Goal: Task Accomplishment & Management: Use online tool/utility

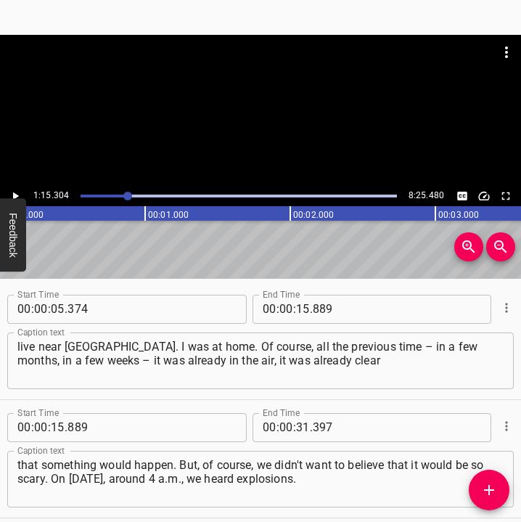
scroll to position [653, 0]
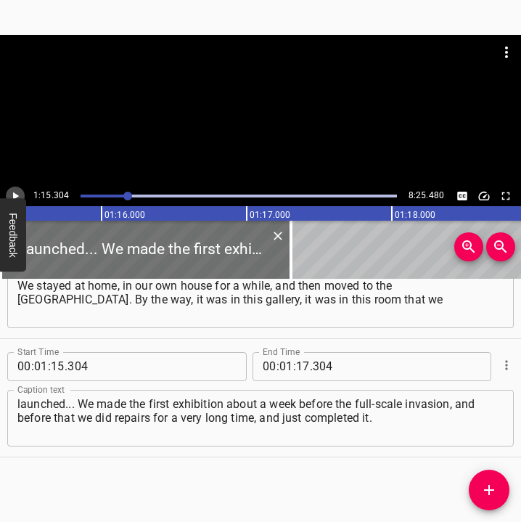
click at [15, 195] on icon "Play/Pause" at bounding box center [16, 196] width 6 height 8
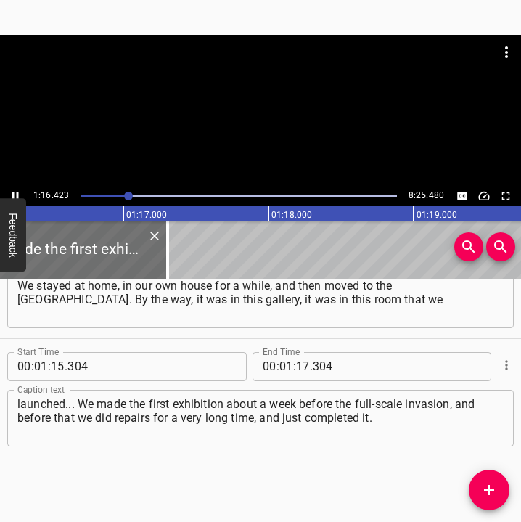
scroll to position [0, 11101]
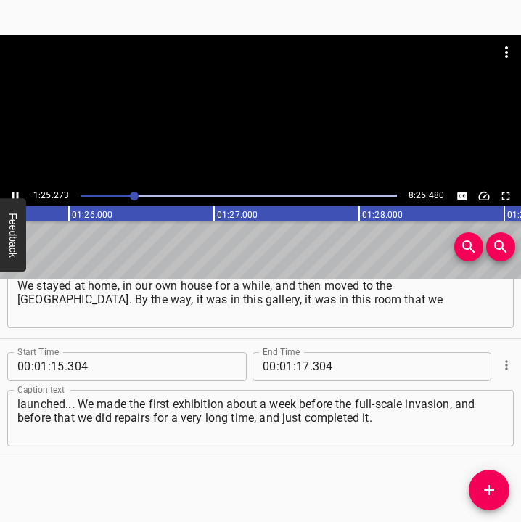
click at [16, 193] on icon "Play/Pause" at bounding box center [15, 196] width 13 height 13
click at [301, 370] on input "number" at bounding box center [303, 366] width 14 height 29
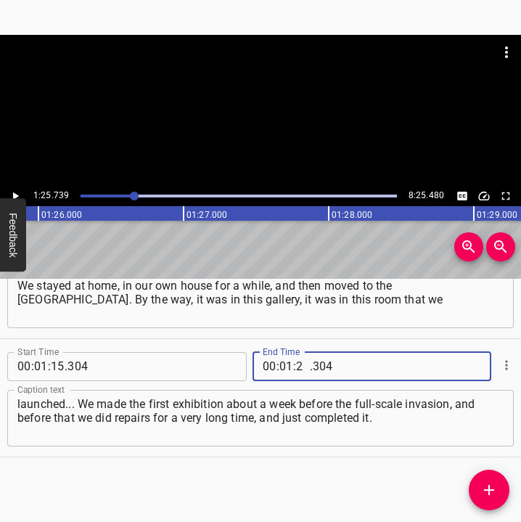
type input "25"
type input "739"
click at [495, 492] on icon "Add Cue" at bounding box center [489, 490] width 17 height 17
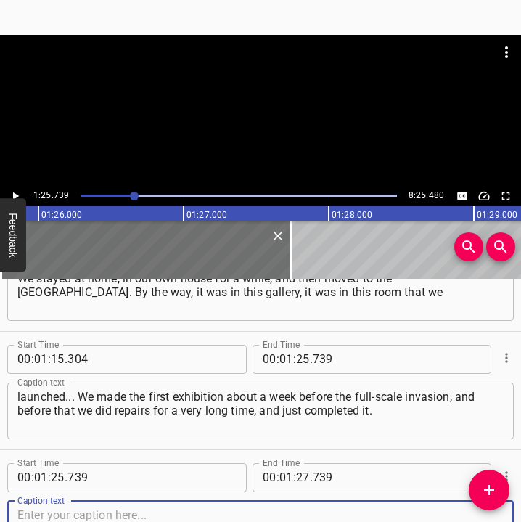
scroll to position [771, 0]
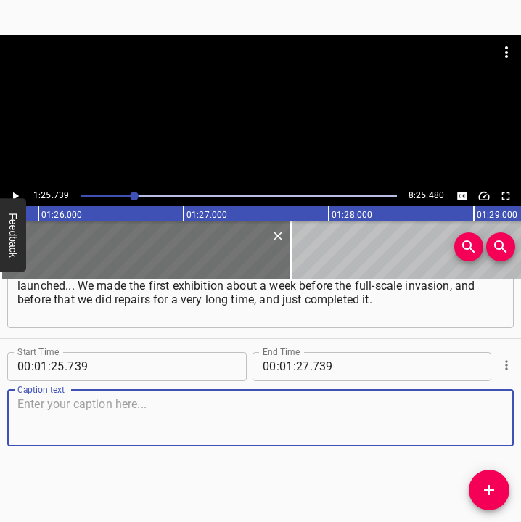
drag, startPoint x: 486, startPoint y: 428, endPoint x: 506, endPoint y: 422, distance: 21.1
click at [506, 422] on div "Start Time 00 : 01 : 25 . 739 Start Time End Time 00 : 01 : 27 . 739 End Time C…" at bounding box center [260, 398] width 521 height 118
click at [139, 404] on textarea at bounding box center [260, 417] width 487 height 41
paste textarea "And the first exhibition we had was a very interesting, good exhibition. And th…"
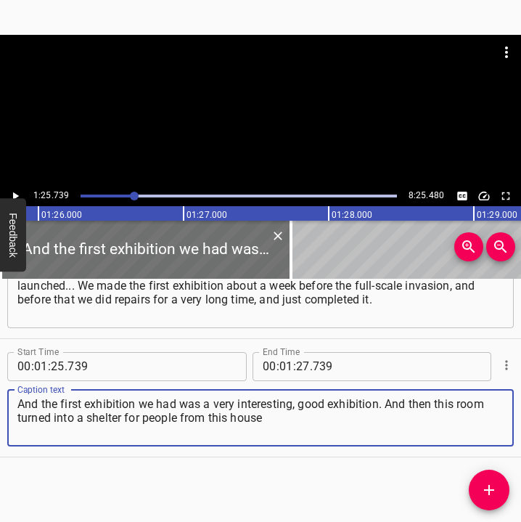
type textarea "And the first exhibition we had was a very interesting, good exhibition. And th…"
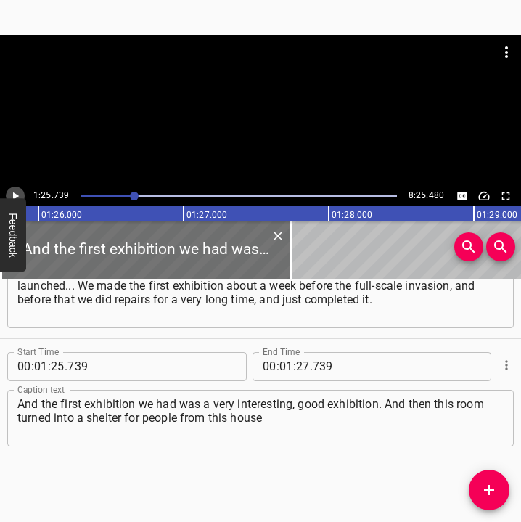
click at [17, 190] on icon "Play/Pause" at bounding box center [15, 196] width 13 height 13
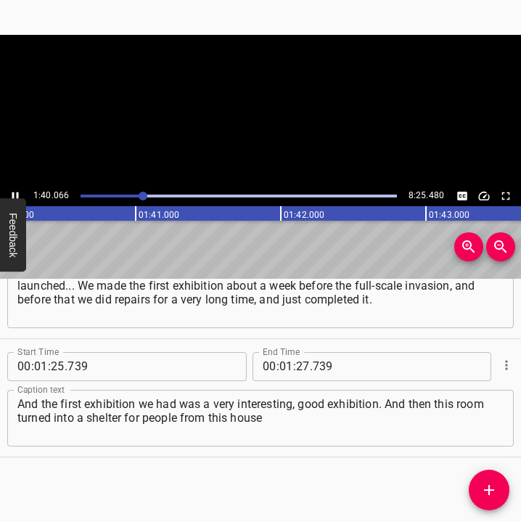
click at [17, 190] on icon "Play/Pause" at bounding box center [15, 196] width 13 height 13
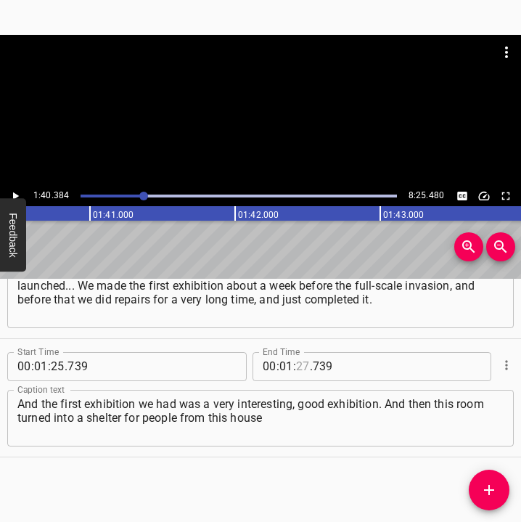
click at [296, 363] on input "number" at bounding box center [303, 366] width 14 height 29
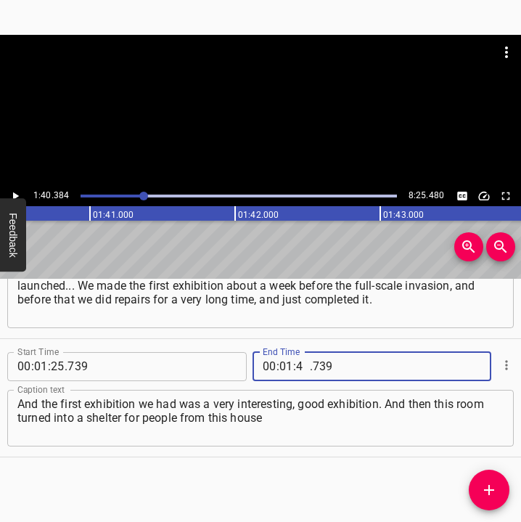
type input "40"
type input "384"
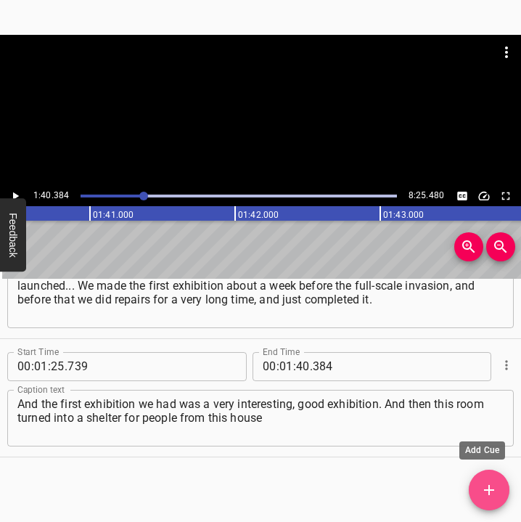
click at [483, 484] on icon "Add Cue" at bounding box center [489, 490] width 17 height 17
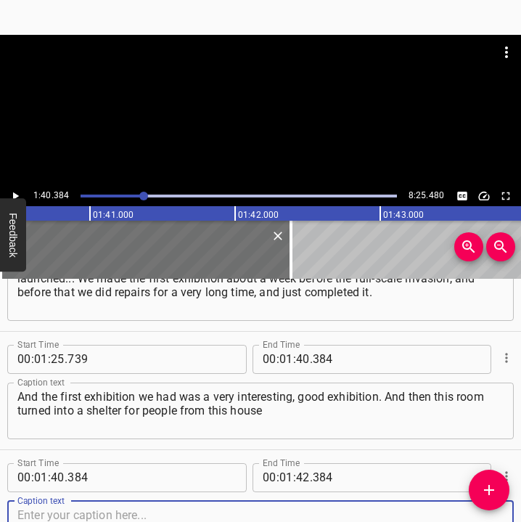
scroll to position [890, 0]
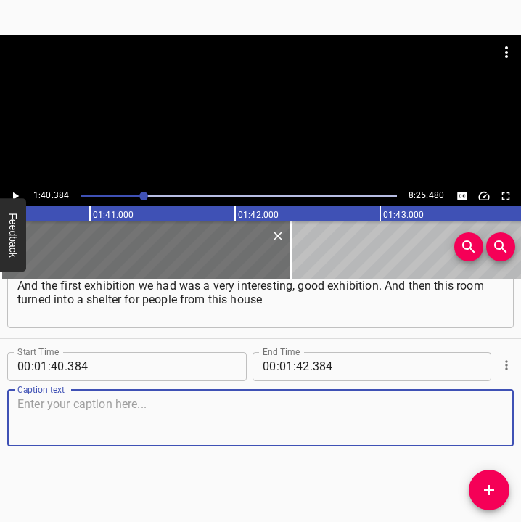
drag, startPoint x: 484, startPoint y: 426, endPoint x: 534, endPoint y: 417, distance: 50.9
click at [521, 417] on html "Caption Editor Batch Transcribe Login Sign Up Privacy Contact 1:40.384 8:25.480…" at bounding box center [260, 261] width 521 height 522
click at [137, 415] on textarea at bounding box center [260, 417] width 487 height 41
paste textarea "and from neighbouring houses. Sometimes there were up to 100 people here. They …"
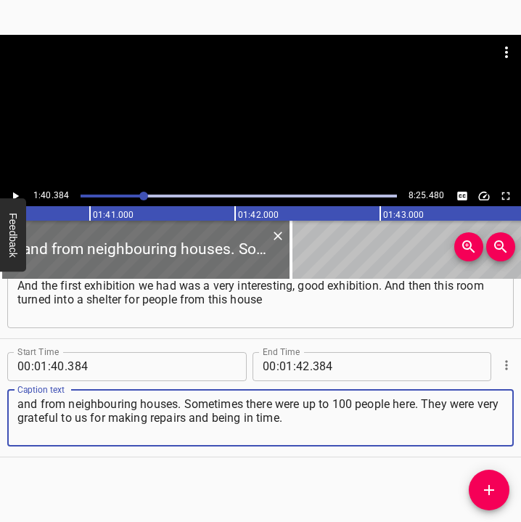
type textarea "and from neighbouring houses. Sometimes there were up to 100 people here. They …"
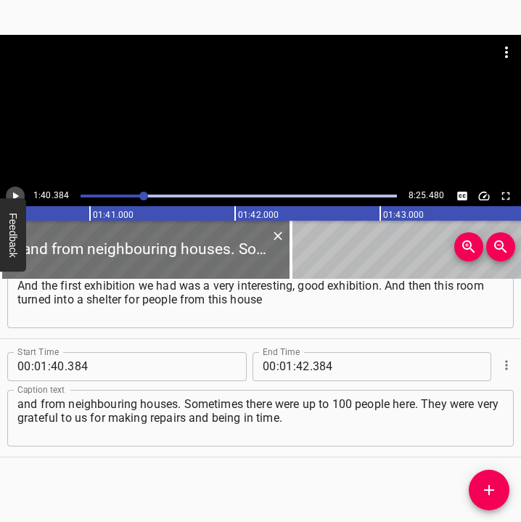
click at [18, 193] on icon "Play/Pause" at bounding box center [15, 196] width 13 height 13
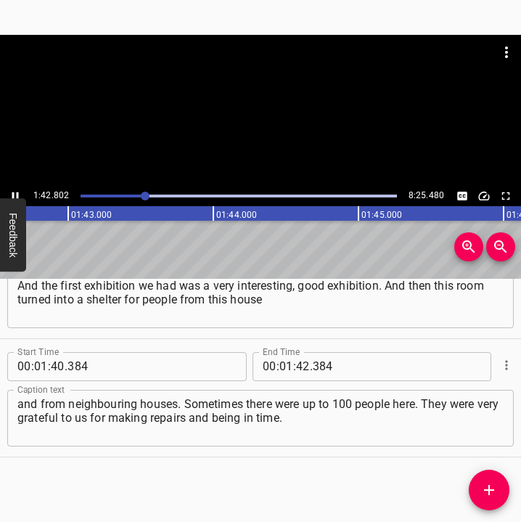
scroll to position [0, 14932]
click at [10, 193] on icon "Play/Pause" at bounding box center [15, 196] width 13 height 13
click at [296, 364] on input "number" at bounding box center [303, 366] width 14 height 29
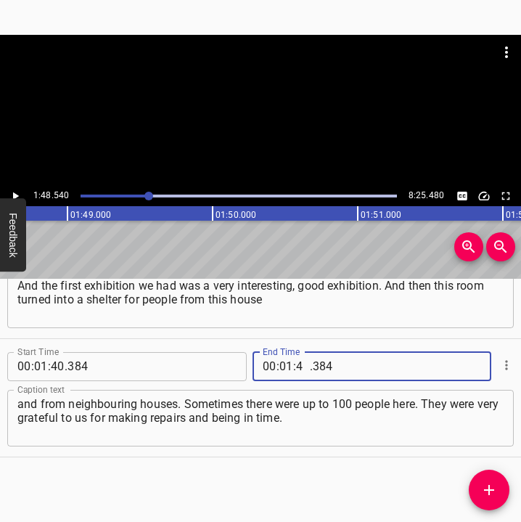
type input "48"
type input "540"
click at [488, 490] on icon "Add Cue" at bounding box center [489, 490] width 10 height 10
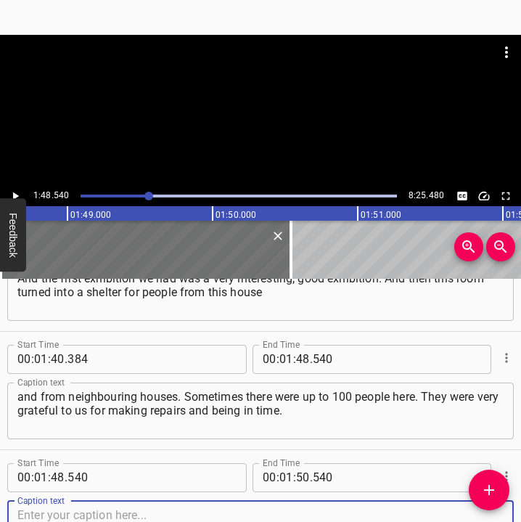
scroll to position [1008, 0]
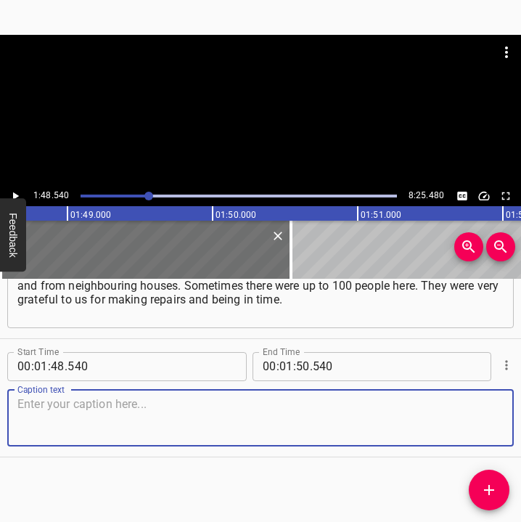
drag, startPoint x: 485, startPoint y: 429, endPoint x: 513, endPoint y: 415, distance: 31.2
click at [490, 426] on textarea at bounding box center [260, 417] width 487 height 41
click at [51, 418] on textarea at bounding box center [260, 417] width 487 height 41
paste textarea "We have underfloor heating, a toilet, and water, and so they... Even art object…"
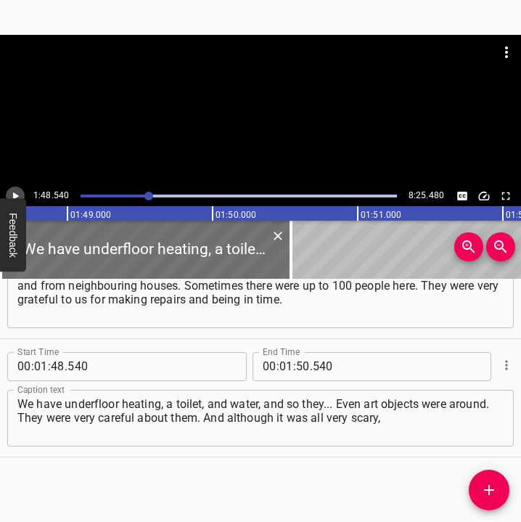
click at [13, 193] on icon "Play/Pause" at bounding box center [16, 196] width 6 height 8
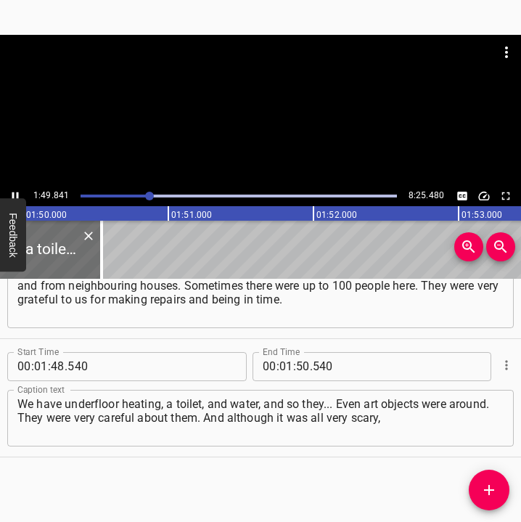
scroll to position [0, 15994]
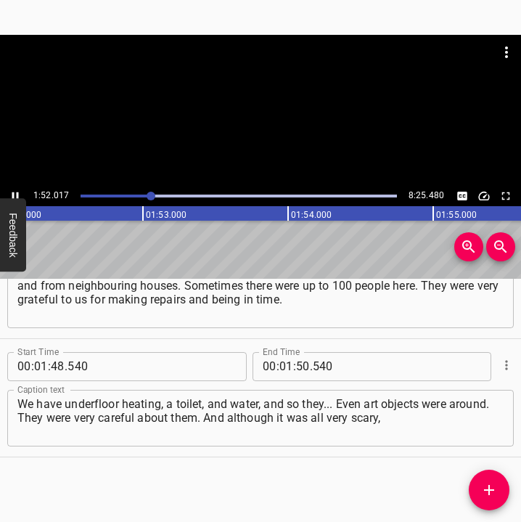
drag, startPoint x: 15, startPoint y: 190, endPoint x: 93, endPoint y: 202, distance: 78.7
click at [21, 188] on button "Play/Pause" at bounding box center [15, 196] width 19 height 19
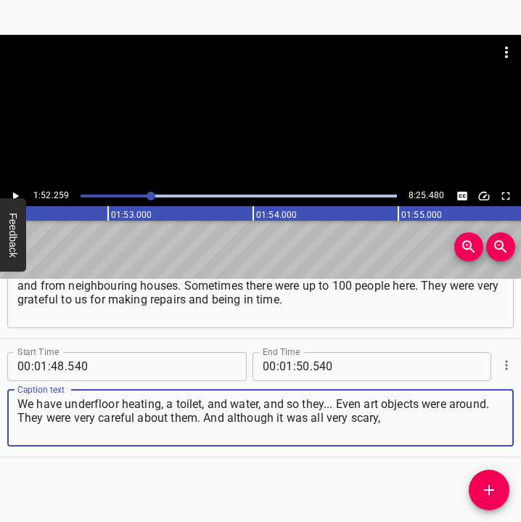
drag, startPoint x: 393, startPoint y: 419, endPoint x: 14, endPoint y: 401, distance: 379.6
click at [14, 401] on div "We have underfloor heating, a toilet, and water, and so they... Even art object…" at bounding box center [260, 418] width 507 height 57
paste textarea
type textarea "We have underfloor heating, a toilet, and water, and so they... Even art object…"
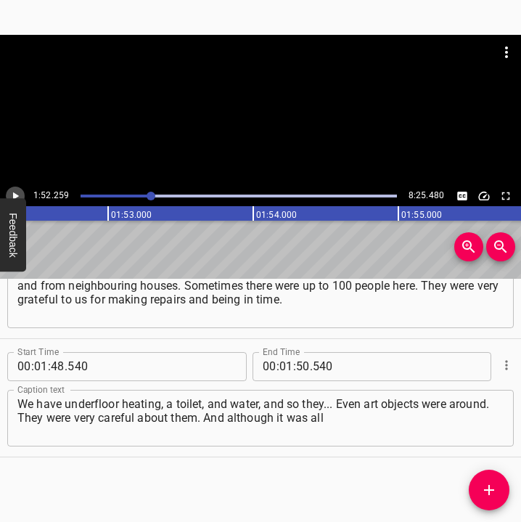
click at [17, 194] on icon "Play/Pause" at bounding box center [15, 196] width 13 height 13
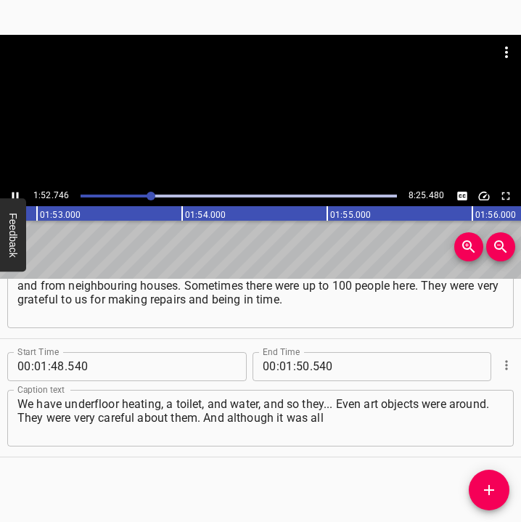
scroll to position [0, 16415]
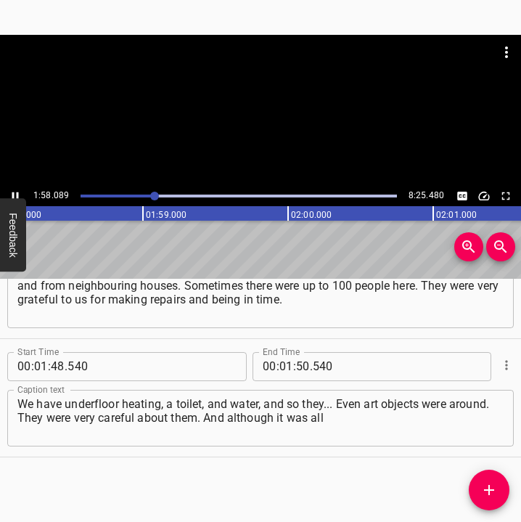
click at [14, 190] on icon "Play/Pause" at bounding box center [15, 196] width 13 height 13
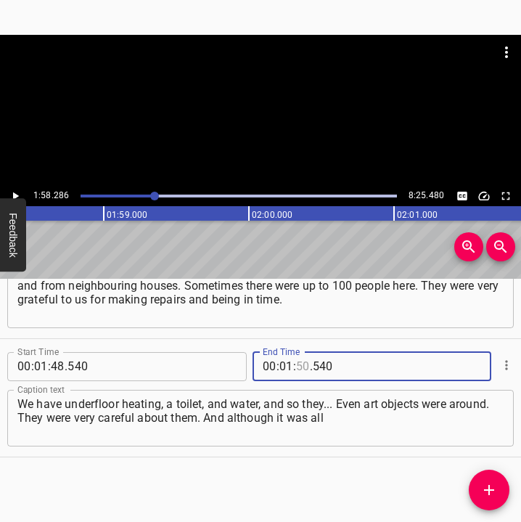
click at [301, 361] on input "number" at bounding box center [303, 366] width 14 height 29
type input "58"
type input "286"
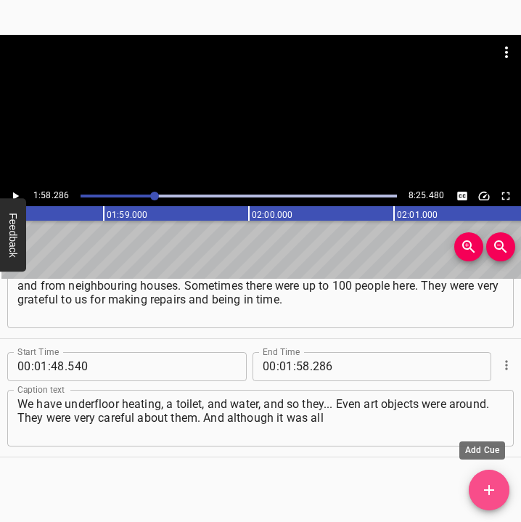
click at [491, 487] on icon "Add Cue" at bounding box center [489, 490] width 17 height 17
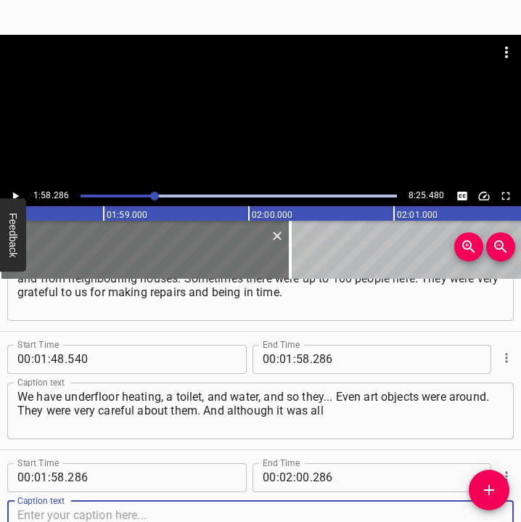
scroll to position [1126, 0]
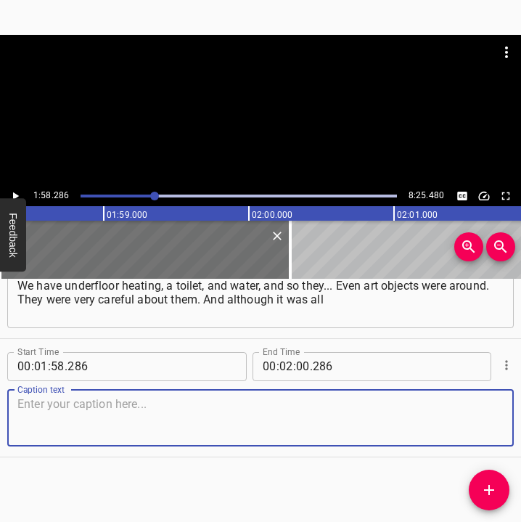
click at [476, 426] on textarea at bounding box center [260, 417] width 487 height 41
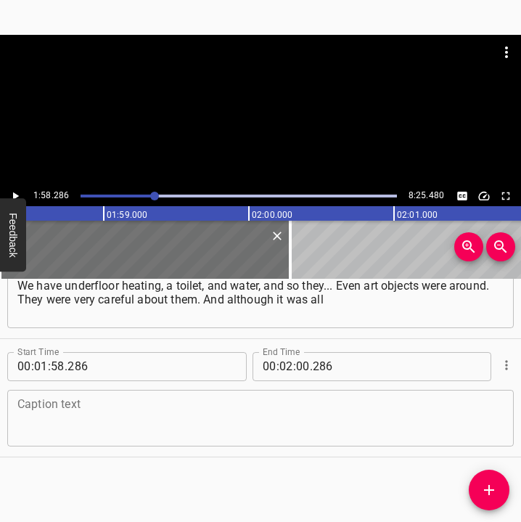
click at [112, 390] on div "Caption text" at bounding box center [260, 418] width 507 height 57
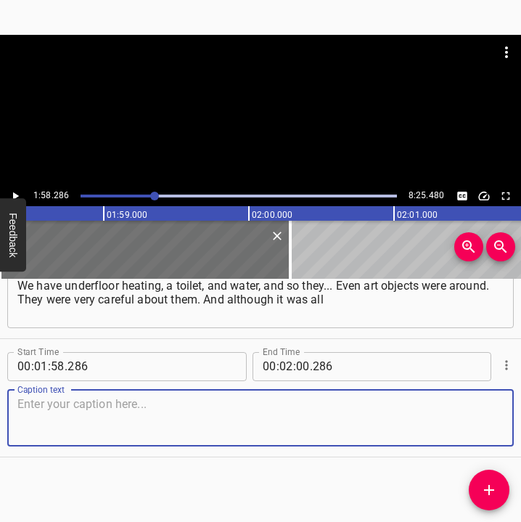
click at [112, 405] on textarea at bounding box center [260, 417] width 487 height 41
paste textarea "very scary, of course, but still it was more or less comfortable conditions. Th…"
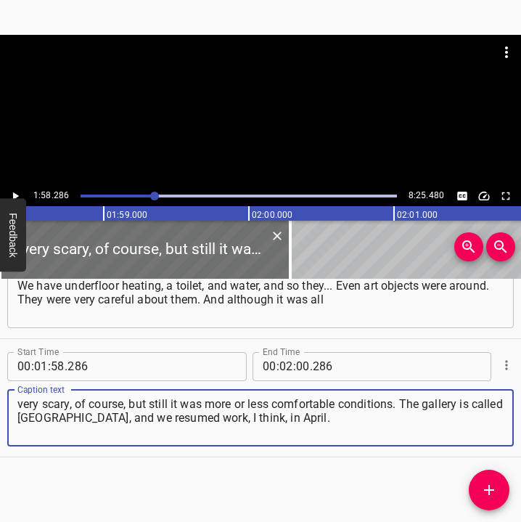
type textarea "very scary, of course, but still it was more or less comfortable conditions. Th…"
click at [9, 195] on icon "Play/Pause" at bounding box center [15, 196] width 13 height 13
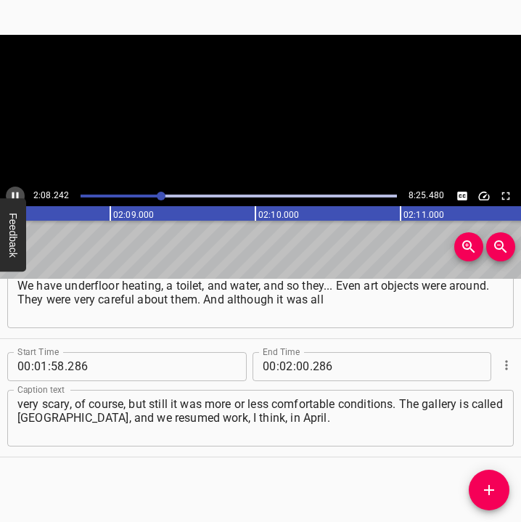
click at [13, 191] on icon "Play/Pause" at bounding box center [15, 196] width 13 height 13
click at [301, 365] on input "number" at bounding box center [303, 366] width 14 height 29
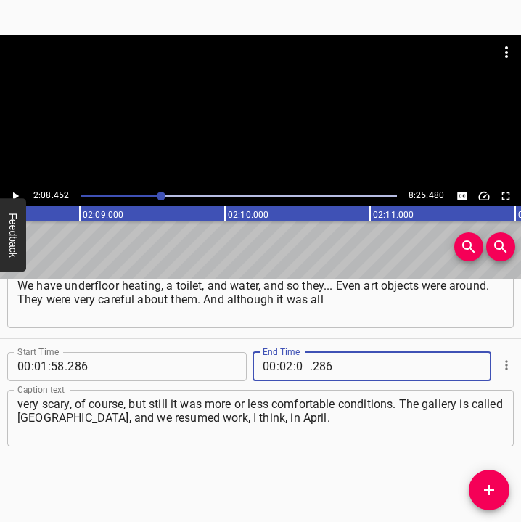
type input "08"
type input "452"
click at [490, 486] on icon "Add Cue" at bounding box center [489, 490] width 10 height 10
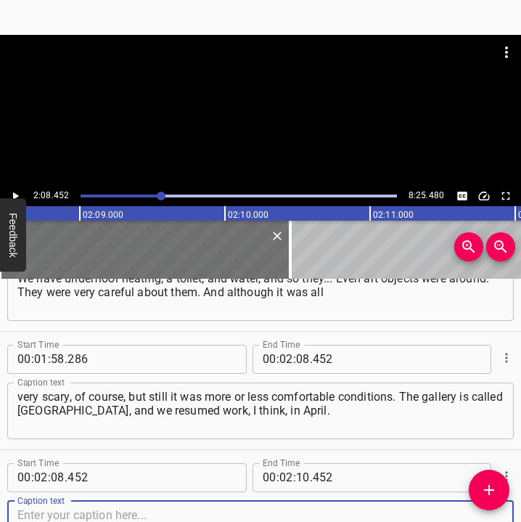
scroll to position [1245, 0]
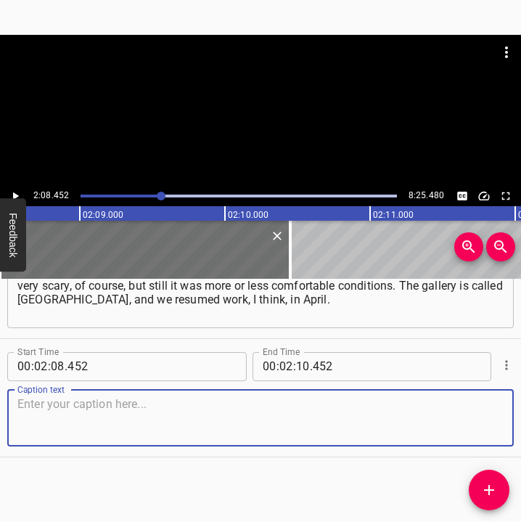
drag, startPoint x: 487, startPoint y: 421, endPoint x: 519, endPoint y: 407, distance: 34.8
click at [519, 407] on div "Start Time 00 : 00 : 05 . 374 Start Time End Time 00 : 00 : 15 . 889 End Time C…" at bounding box center [260, 401] width 521 height 244
click at [213, 423] on textarea at bounding box center [260, 417] width 487 height 41
paste textarea "Either in mid or late April, I don't remember the exact date. We had the first …"
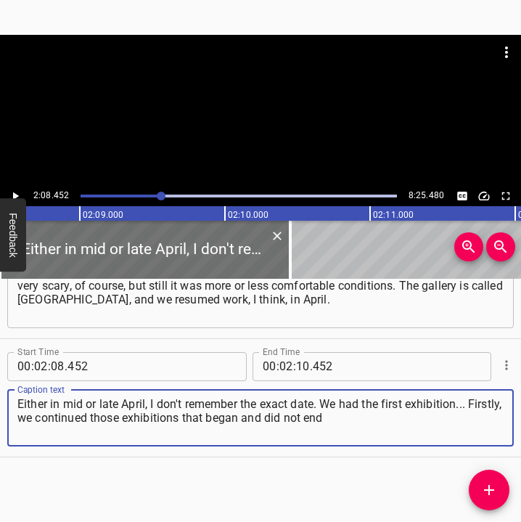
type textarea "Either in mid or late April, I don't remember the exact date. We had the first …"
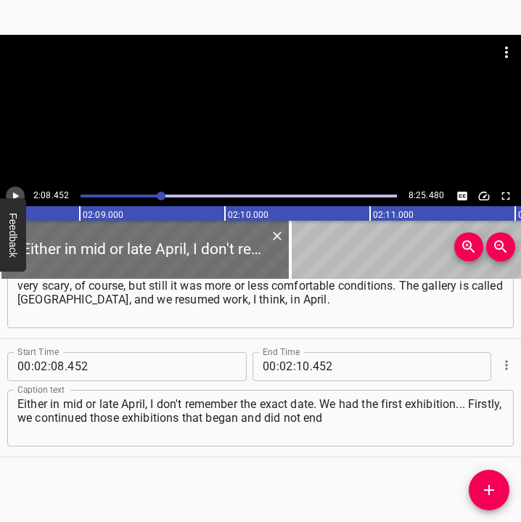
click at [12, 192] on icon "Play/Pause" at bounding box center [15, 196] width 13 height 13
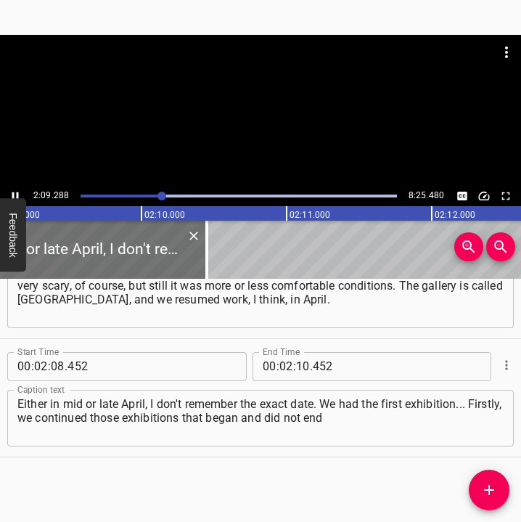
scroll to position [0, 18780]
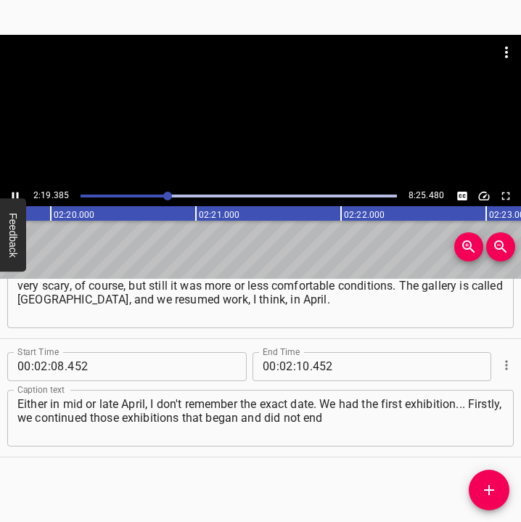
click at [13, 192] on icon "Play/Pause" at bounding box center [15, 196] width 7 height 8
click at [296, 375] on input "number" at bounding box center [303, 366] width 14 height 29
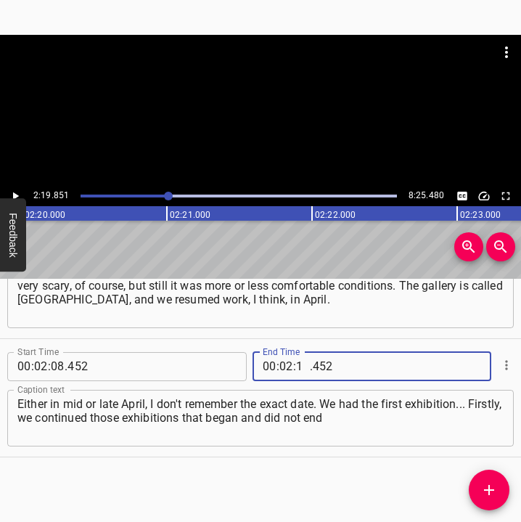
type input "19"
type input "851"
click at [487, 486] on icon "Add Cue" at bounding box center [489, 490] width 17 height 17
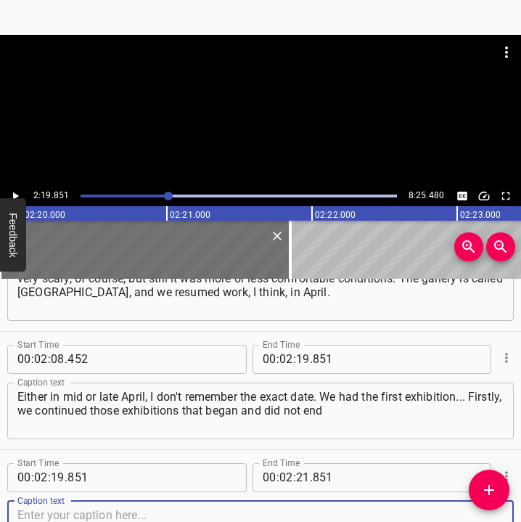
scroll to position [1363, 0]
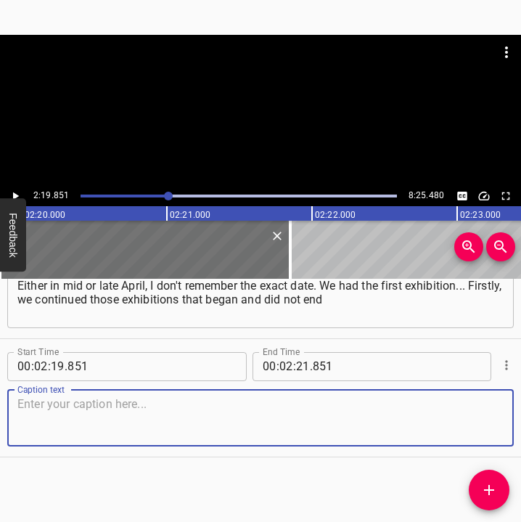
drag, startPoint x: 488, startPoint y: 431, endPoint x: 509, endPoint y: 427, distance: 21.4
click at [509, 427] on div "Start Time 00 : 00 : 05 . 374 Start Time End Time 00 : 00 : 15 . 889 End Time C…" at bounding box center [260, 401] width 521 height 244
click at [54, 411] on textarea at bounding box center [260, 417] width 487 height 41
paste textarea "because of the invasion, and secondly, we just prepared an exhibition that was …"
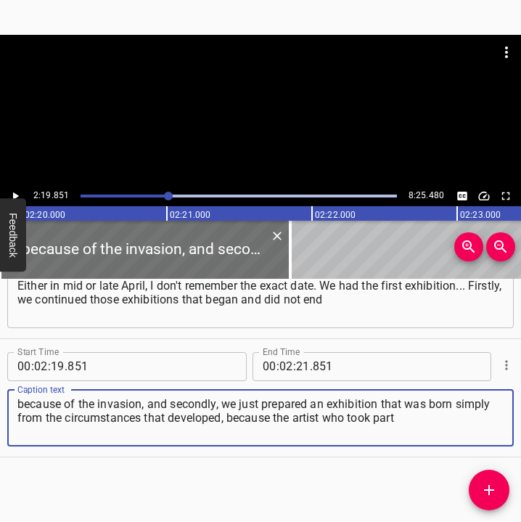
drag, startPoint x: 407, startPoint y: 421, endPoint x: 14, endPoint y: 405, distance: 393.9
click at [14, 405] on div "because of the invasion, and secondly, we just prepared an exhibition that was …" at bounding box center [260, 418] width 507 height 57
paste textarea
type textarea "because of the invasion, and secondly, we just prepared an exhibition that was …"
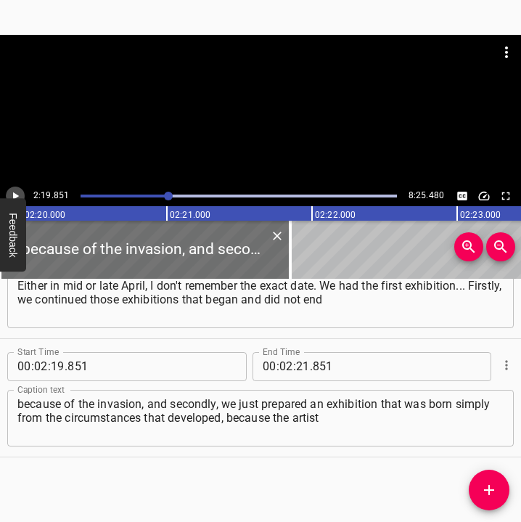
click at [18, 190] on icon "Play/Pause" at bounding box center [15, 196] width 13 height 13
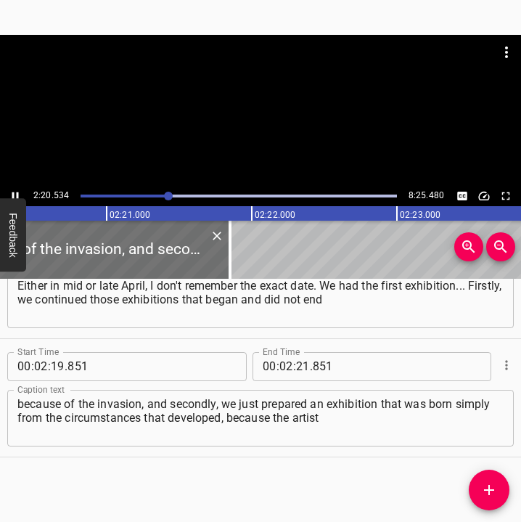
scroll to position [0, 20413]
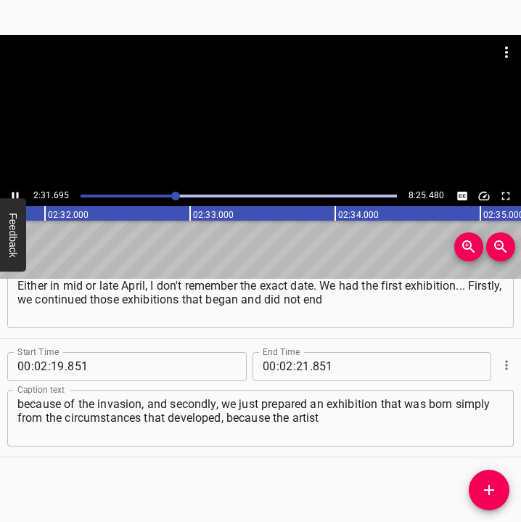
click at [13, 192] on icon "Play/Pause" at bounding box center [15, 196] width 7 height 8
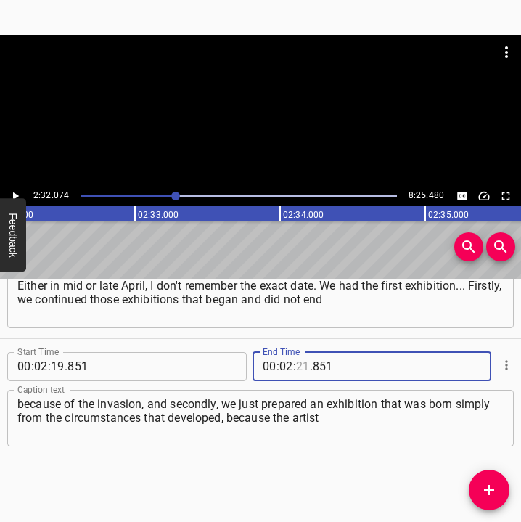
click at [296, 367] on input "number" at bounding box center [303, 366] width 14 height 29
type input "32"
type input "074"
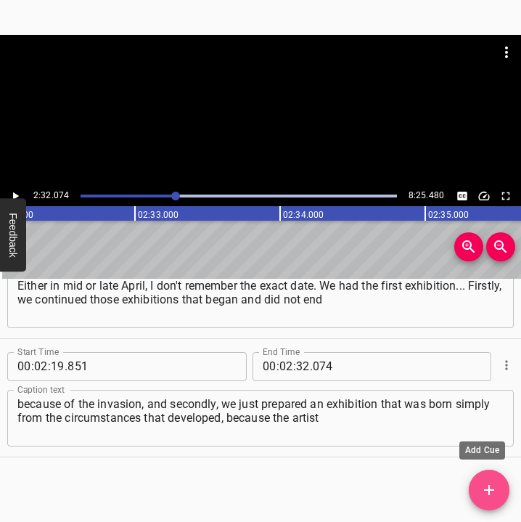
click at [481, 494] on span "Add Cue" at bounding box center [489, 490] width 41 height 17
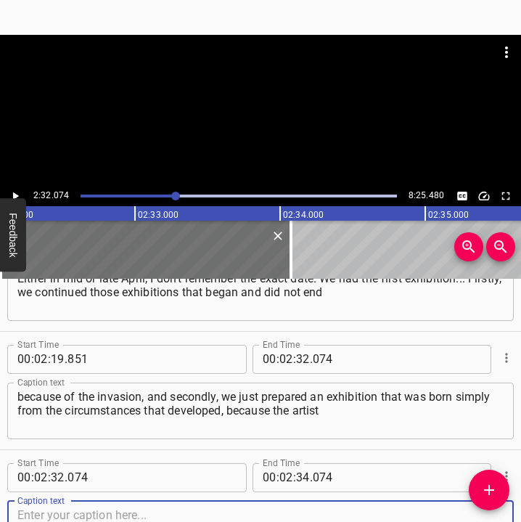
scroll to position [1482, 0]
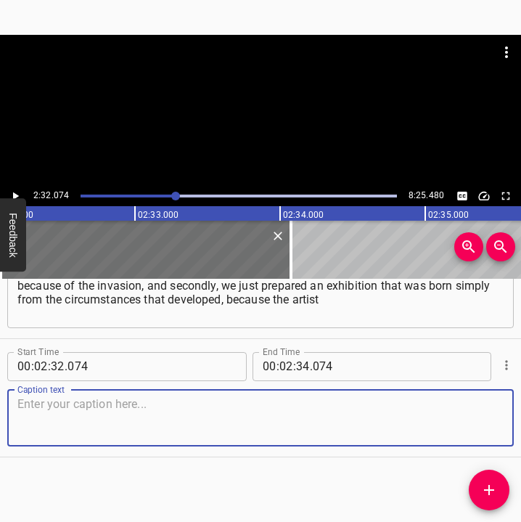
drag, startPoint x: 487, startPoint y: 424, endPoint x: 514, endPoint y: 418, distance: 28.2
click at [506, 418] on div "Start Time 00 : 02 : 32 . 074 Start Time End Time 00 : 02 : 34 . 074 End Time C…" at bounding box center [260, 398] width 521 height 118
click at [198, 418] on textarea at bounding box center [260, 417] width 487 height 41
paste textarea "who took part in it... The exhibition itself was called "Shelter". And it happe…"
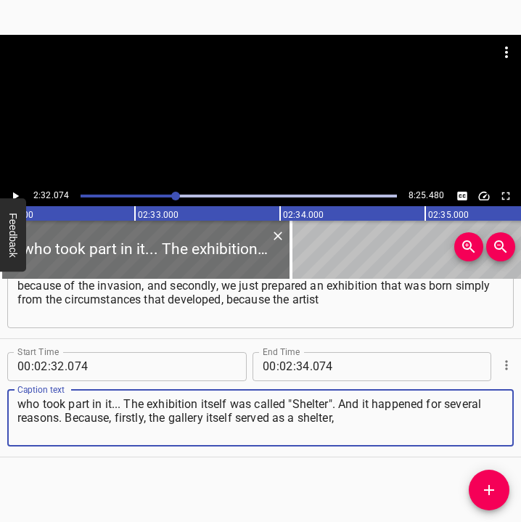
type textarea "who took part in it... The exhibition itself was called "Shelter". And it happe…"
click at [19, 192] on icon "Play/Pause" at bounding box center [15, 196] width 13 height 13
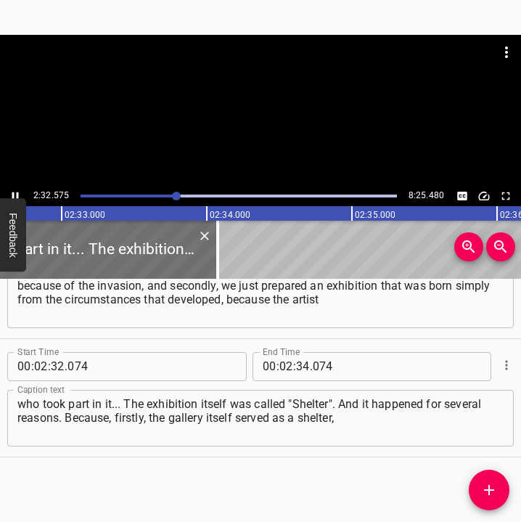
scroll to position [0, 22201]
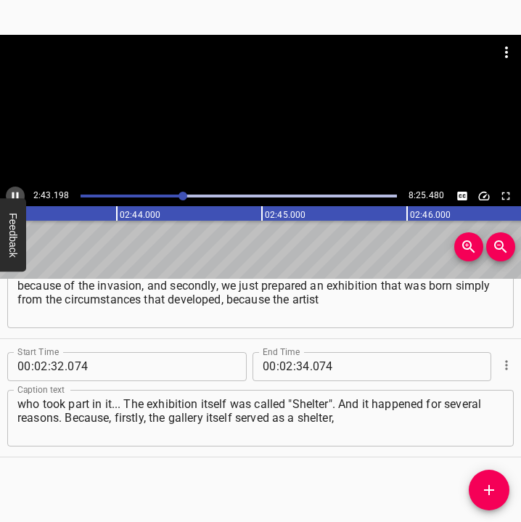
click at [11, 192] on icon "Play/Pause" at bounding box center [15, 196] width 13 height 13
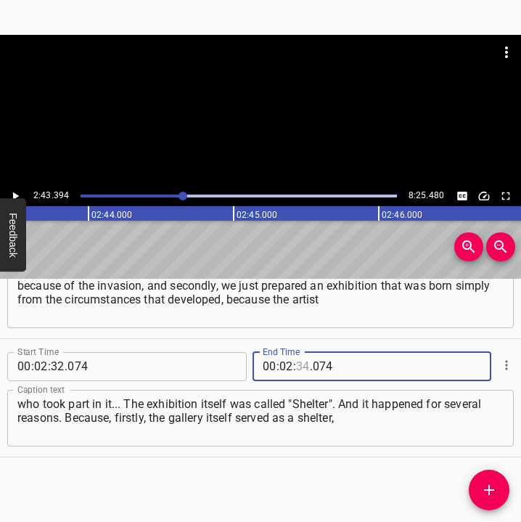
click at [296, 364] on input "number" at bounding box center [303, 366] width 14 height 29
type input "43"
type input "394"
click at [492, 489] on icon "Add Cue" at bounding box center [489, 490] width 17 height 17
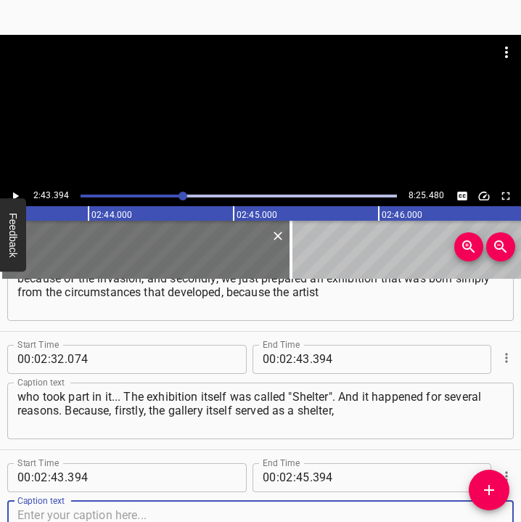
scroll to position [1600, 0]
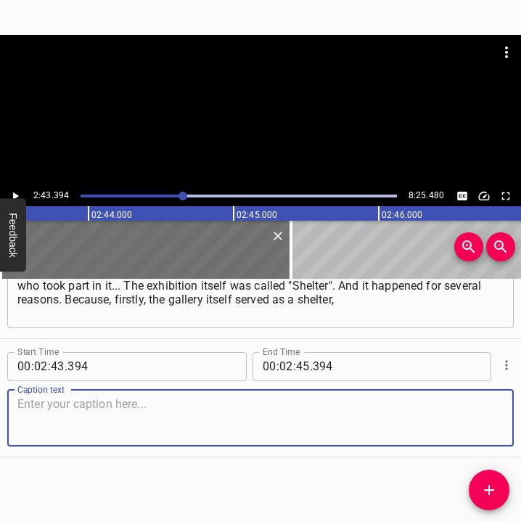
drag, startPoint x: 482, startPoint y: 426, endPoint x: 521, endPoint y: 418, distance: 40.0
click at [487, 423] on textarea at bounding box center [260, 417] width 487 height 41
click at [53, 400] on textarea at bounding box center [260, 417] width 487 height 41
paste textarea "and even still sometimes serves, and secondly, this artist was in [GEOGRAPHIC_D…"
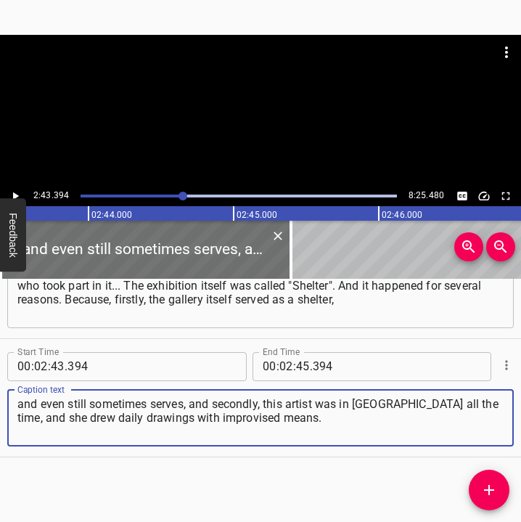
type textarea "and even still sometimes serves, and secondly, this artist was in [GEOGRAPHIC_D…"
click at [11, 192] on icon "Play/Pause" at bounding box center [15, 196] width 13 height 13
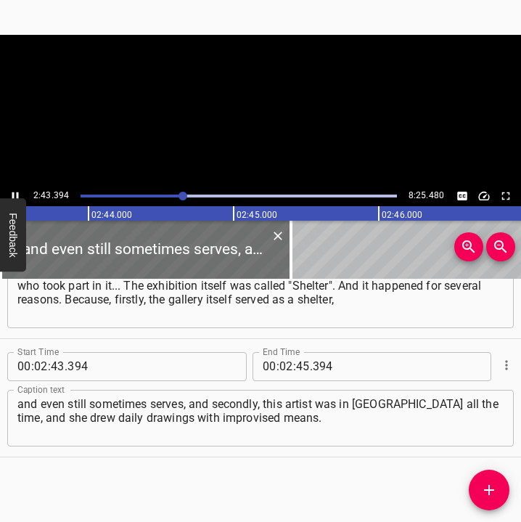
scroll to position [0, 23753]
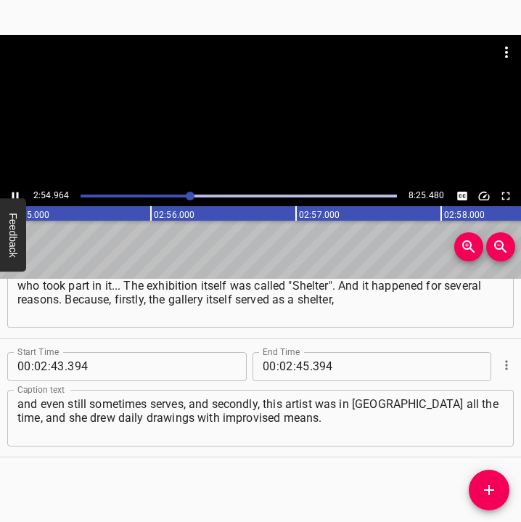
click at [14, 191] on icon "Play/Pause" at bounding box center [15, 196] width 13 height 13
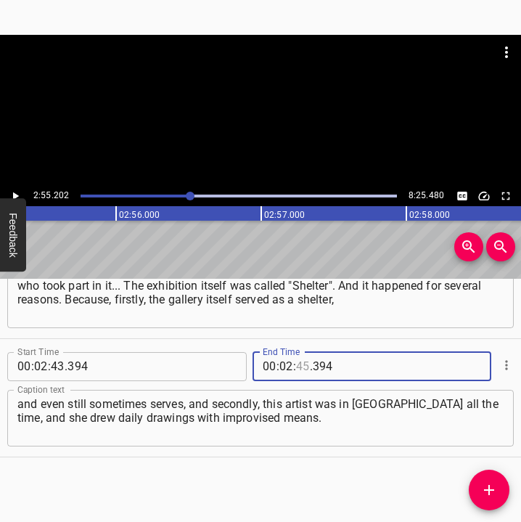
click at [296, 362] on input "number" at bounding box center [303, 366] width 14 height 29
type input "55"
type input "202"
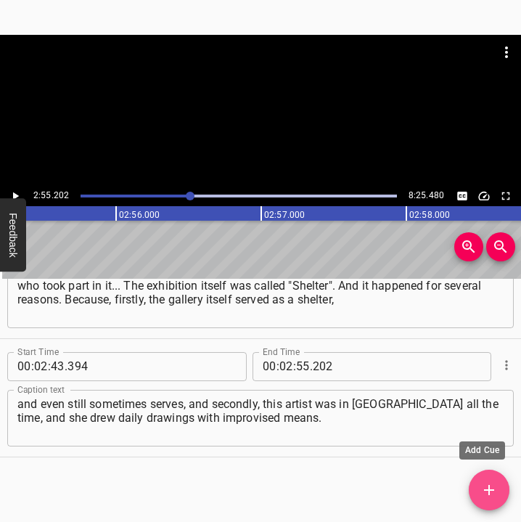
click at [499, 491] on span "Add Cue" at bounding box center [489, 490] width 41 height 17
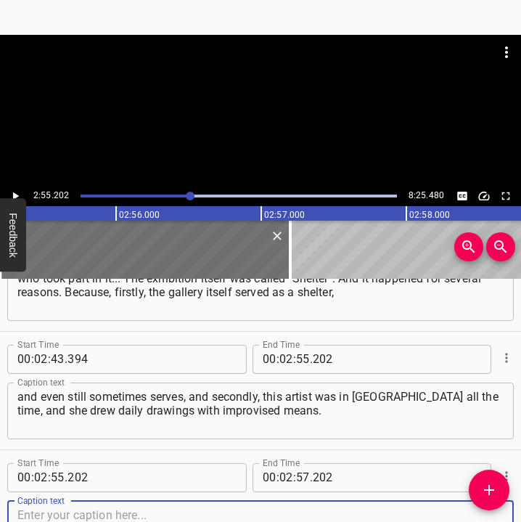
scroll to position [1718, 0]
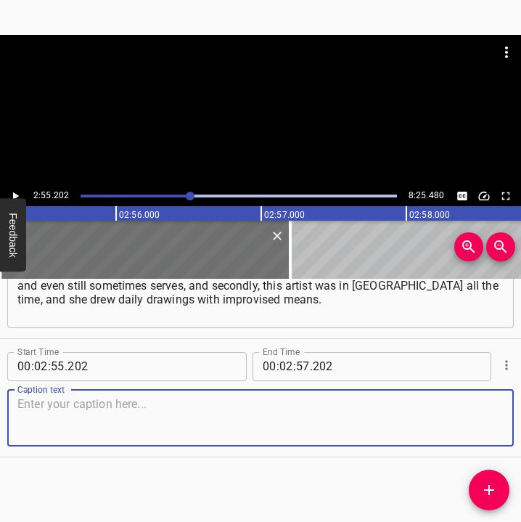
drag, startPoint x: 484, startPoint y: 421, endPoint x: 514, endPoint y: 421, distance: 30.5
click at [489, 421] on textarea at bounding box center [260, 417] width 487 height 41
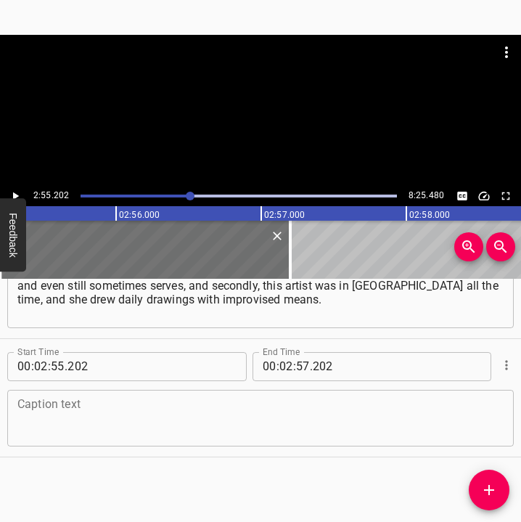
click at [44, 416] on textarea at bounding box center [260, 417] width 487 height 41
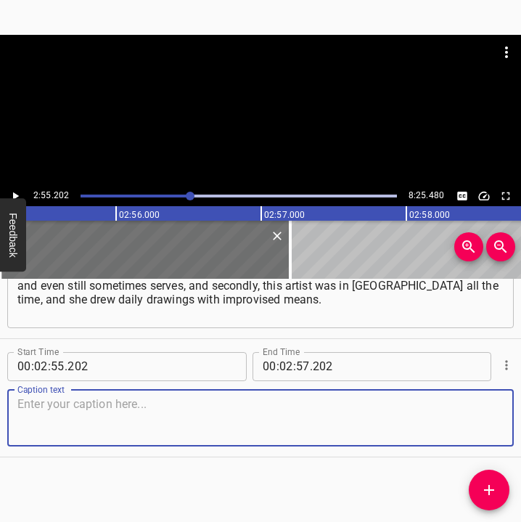
paste textarea "Literally with old pencils on some cardboard boxes, she made some applications.…"
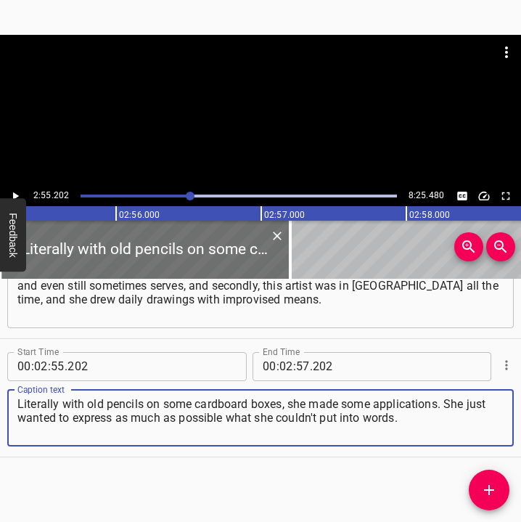
drag, startPoint x: 407, startPoint y: 425, endPoint x: 8, endPoint y: 401, distance: 400.2
click at [8, 401] on div "Literally with old pencils on some cardboard boxes, she made some applications.…" at bounding box center [260, 418] width 507 height 57
paste textarea
type textarea "Literally with old pencils on some cardboard boxes, she made some applications.…"
click at [18, 187] on button "Play/Pause" at bounding box center [15, 196] width 19 height 19
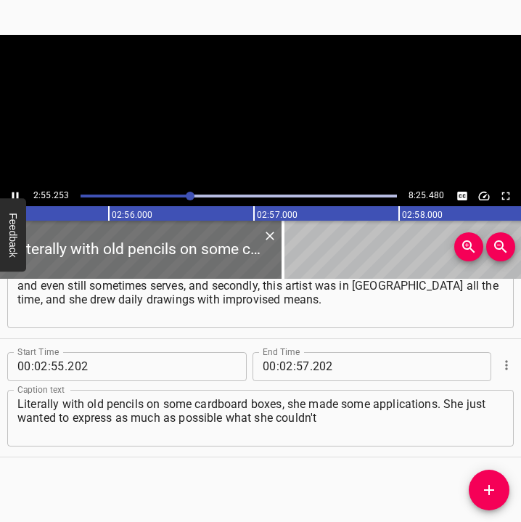
scroll to position [0, 25495]
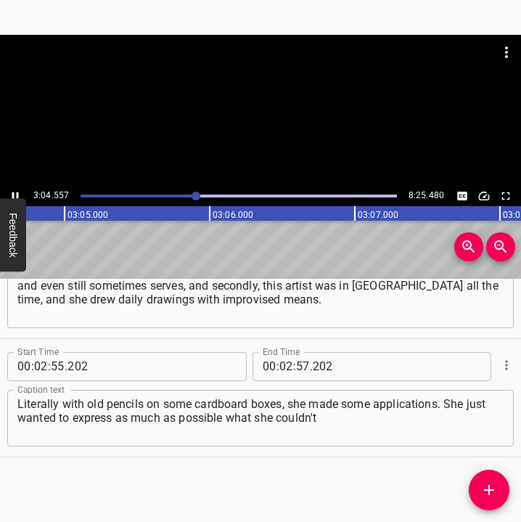
click at [11, 196] on icon "Play/Pause" at bounding box center [15, 196] width 13 height 13
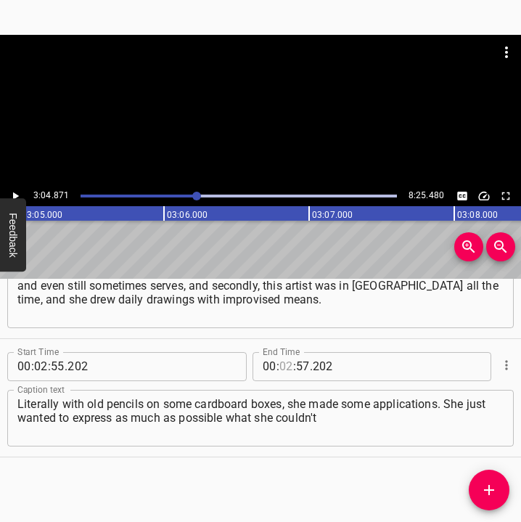
click at [282, 366] on input "number" at bounding box center [287, 366] width 14 height 29
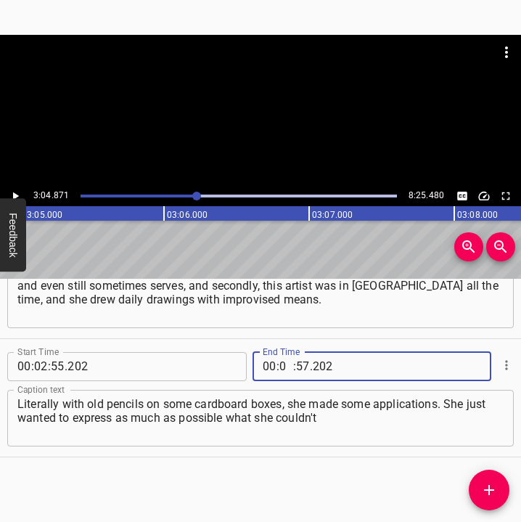
type input "03"
type input "04"
type input "871"
click at [487, 492] on icon "Add Cue" at bounding box center [489, 490] width 17 height 17
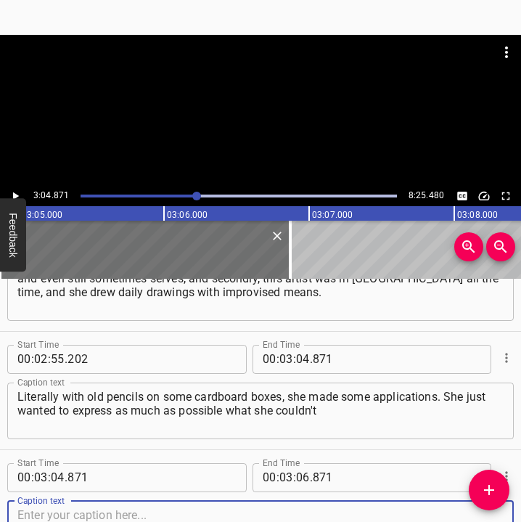
scroll to position [1837, 0]
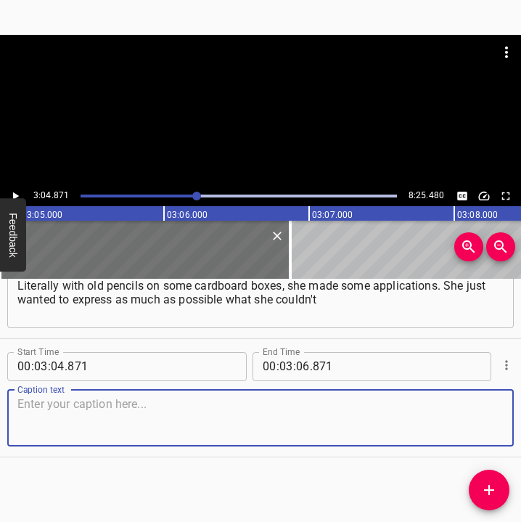
drag, startPoint x: 478, startPoint y: 424, endPoint x: 517, endPoint y: 426, distance: 39.2
click at [498, 424] on div "Caption text" at bounding box center [260, 418] width 507 height 57
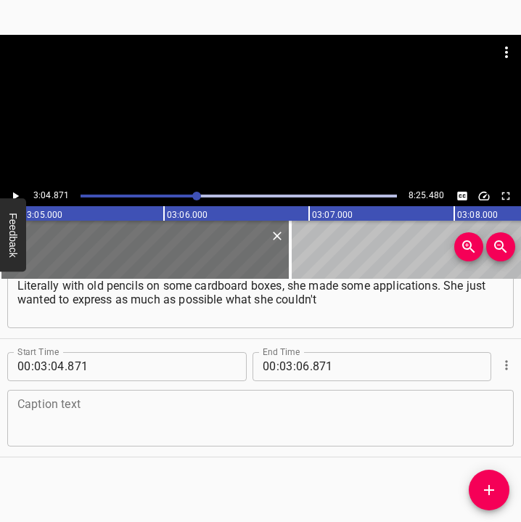
click at [62, 409] on textarea at bounding box center [260, 417] width 487 height 41
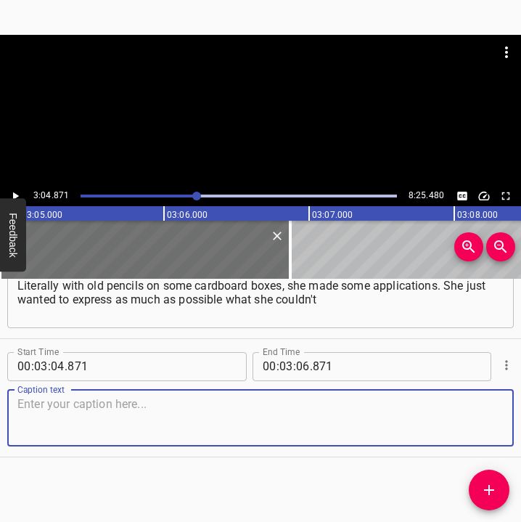
paste textarea "put into words. I looked at her works on Facebook and waited for them, on the o…"
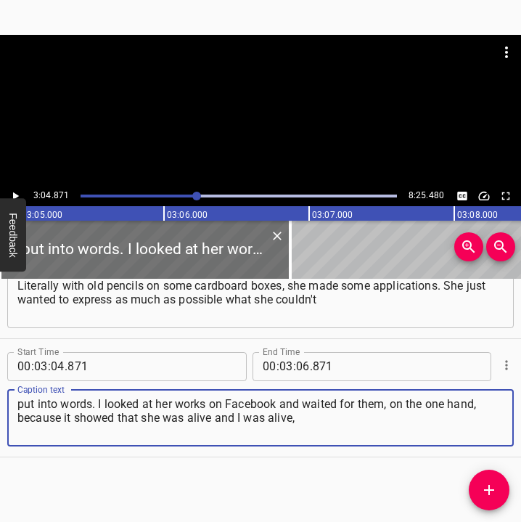
type textarea "put into words. I looked at her works on Facebook and waited for them, on the o…"
click at [17, 197] on icon "Play/Pause" at bounding box center [16, 196] width 6 height 8
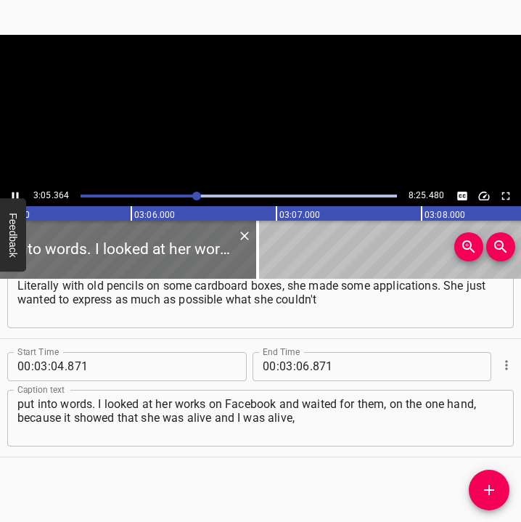
scroll to position [0, 26925]
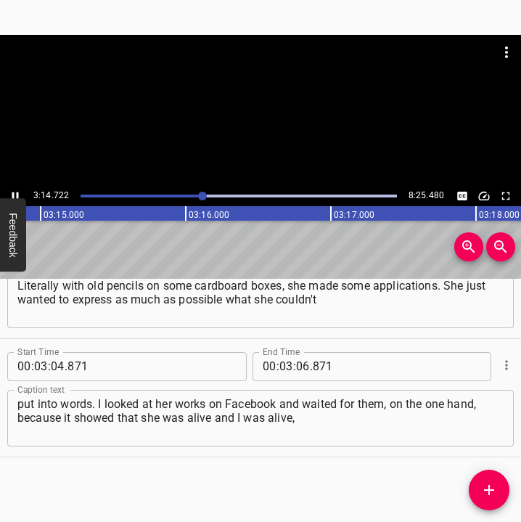
click at [17, 192] on icon "Play/Pause" at bounding box center [15, 196] width 13 height 13
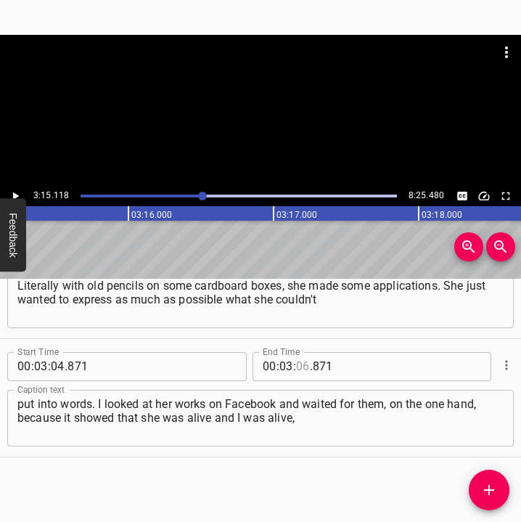
click at [296, 365] on input "number" at bounding box center [303, 366] width 14 height 29
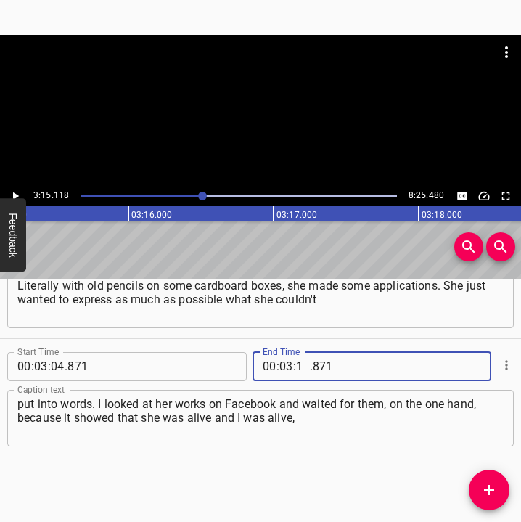
type input "15"
type input "118"
click at [486, 476] on button "Add Cue" at bounding box center [489, 490] width 41 height 41
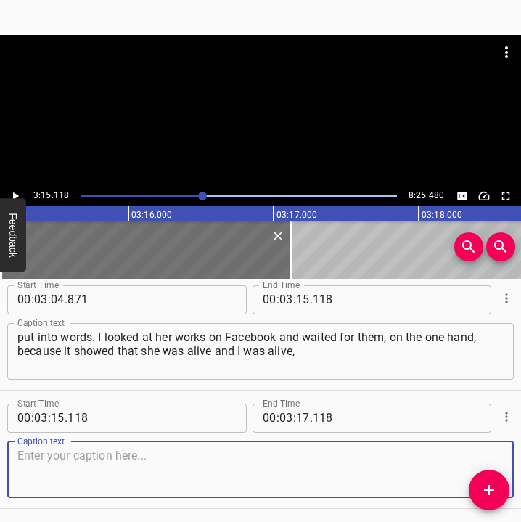
scroll to position [1955, 0]
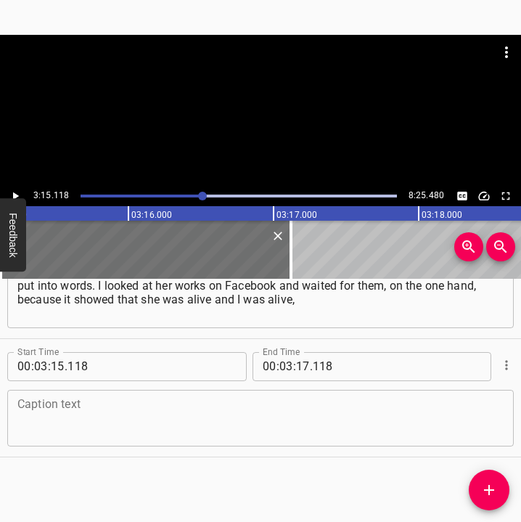
drag, startPoint x: 494, startPoint y: 420, endPoint x: 519, endPoint y: 418, distance: 24.7
click at [511, 419] on div "Start Time 00 : 00 : 05 . 374 Start Time End Time 00 : 00 : 15 . 889 End Time C…" at bounding box center [260, 401] width 521 height 244
click at [68, 415] on textarea at bounding box center [260, 417] width 487 height 41
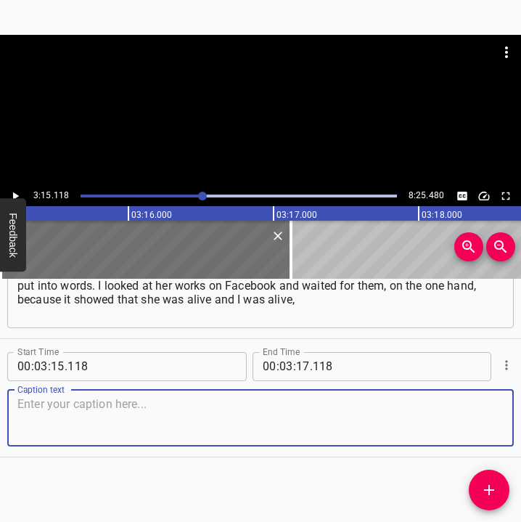
paste textarea "and everything was more or less normal for her, as far as it can be normal. And…"
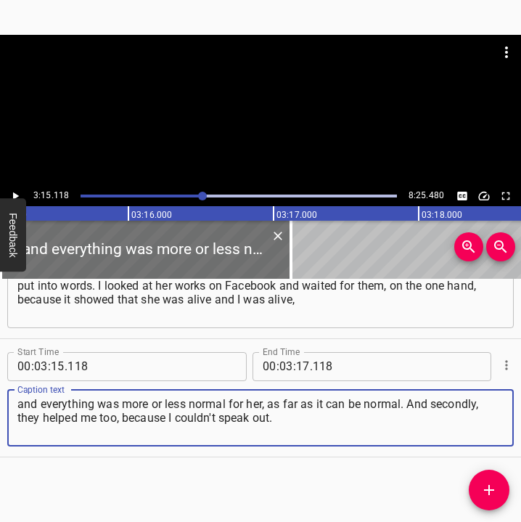
type textarea "and everything was more or less normal for her, as far as it can be normal. And…"
